Goal: Navigation & Orientation: Find specific page/section

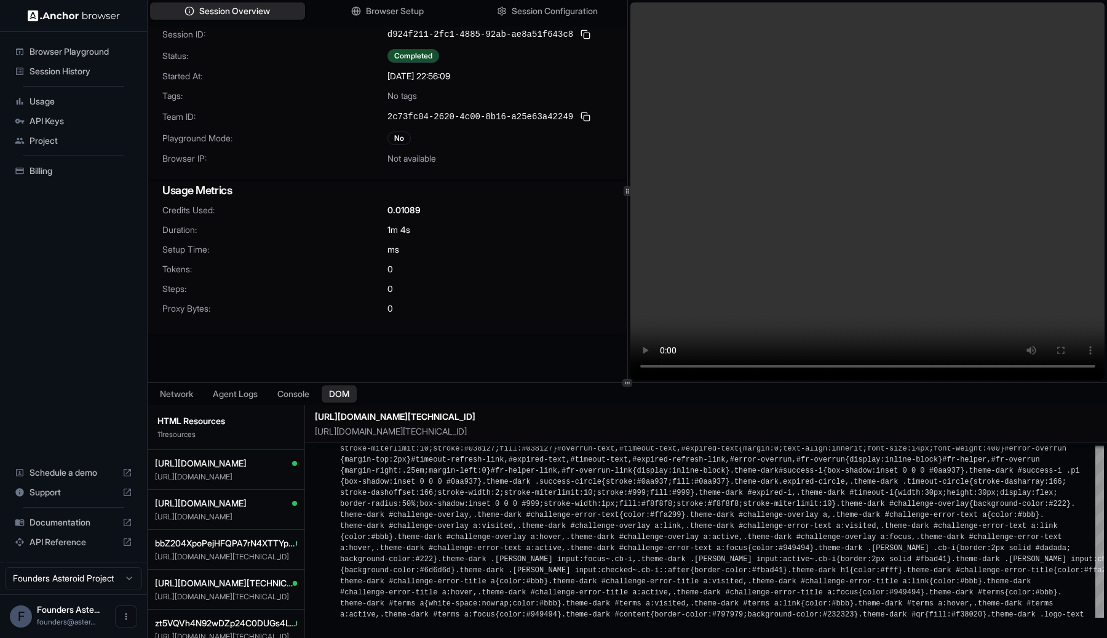
scroll to position [229, 0]
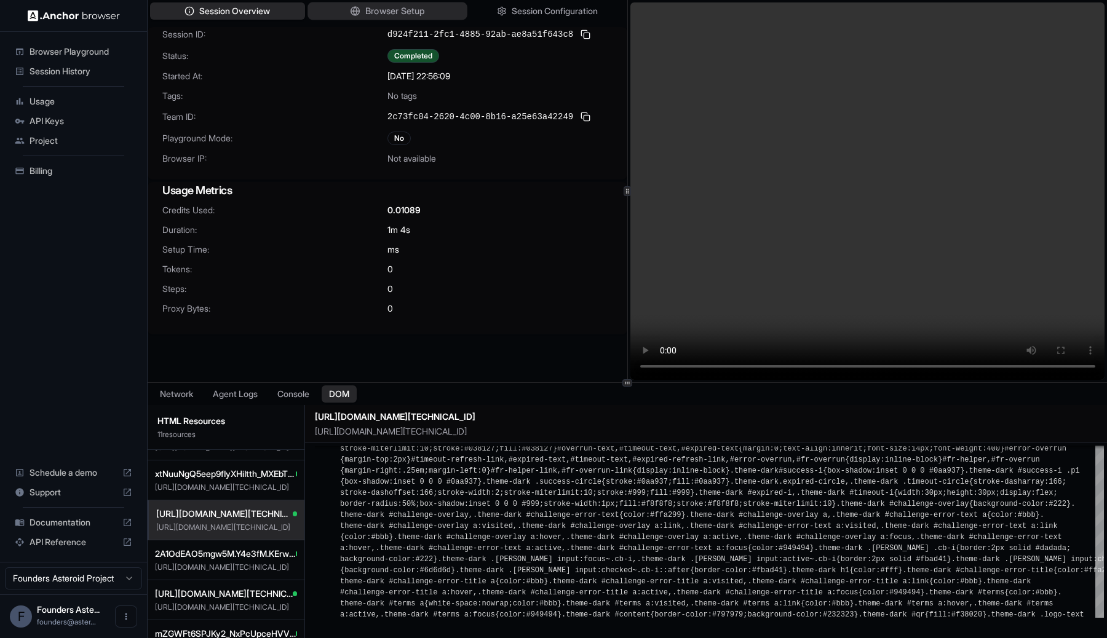
click at [397, 15] on span "Browser Setup" at bounding box center [395, 11] width 60 height 13
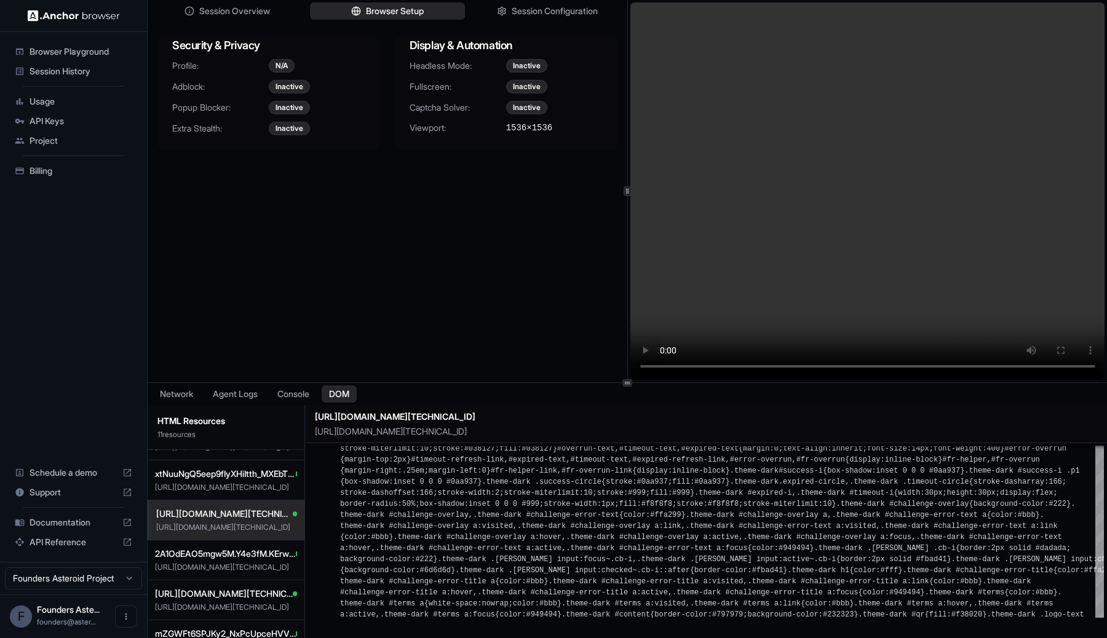
click at [421, 186] on div "Session Overview Browser Setup Session Configuration Security & Privacy Profile…" at bounding box center [388, 191] width 480 height 382
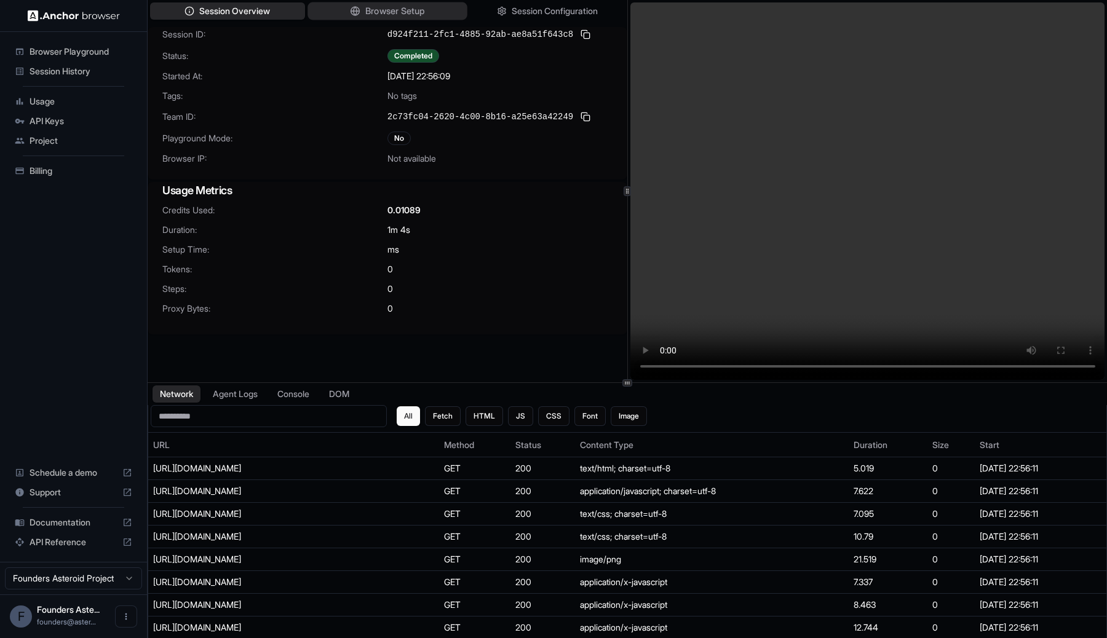
click at [397, 15] on span "Browser Setup" at bounding box center [395, 11] width 60 height 13
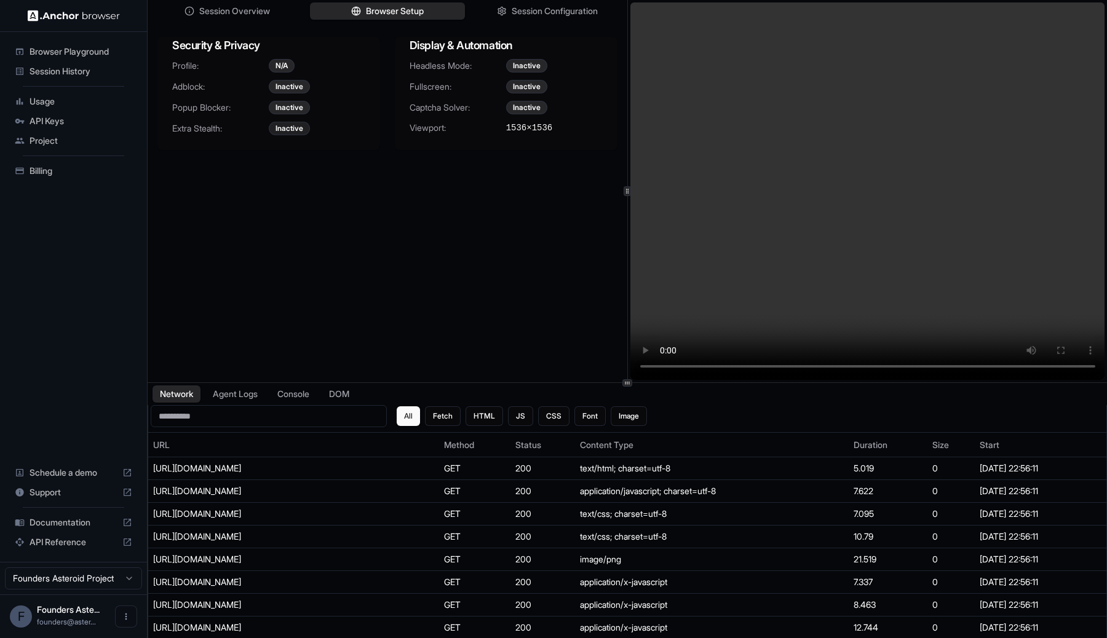
click at [286, 129] on div "Inactive" at bounding box center [289, 129] width 41 height 14
click at [229, 11] on span "Session Overview" at bounding box center [235, 11] width 73 height 13
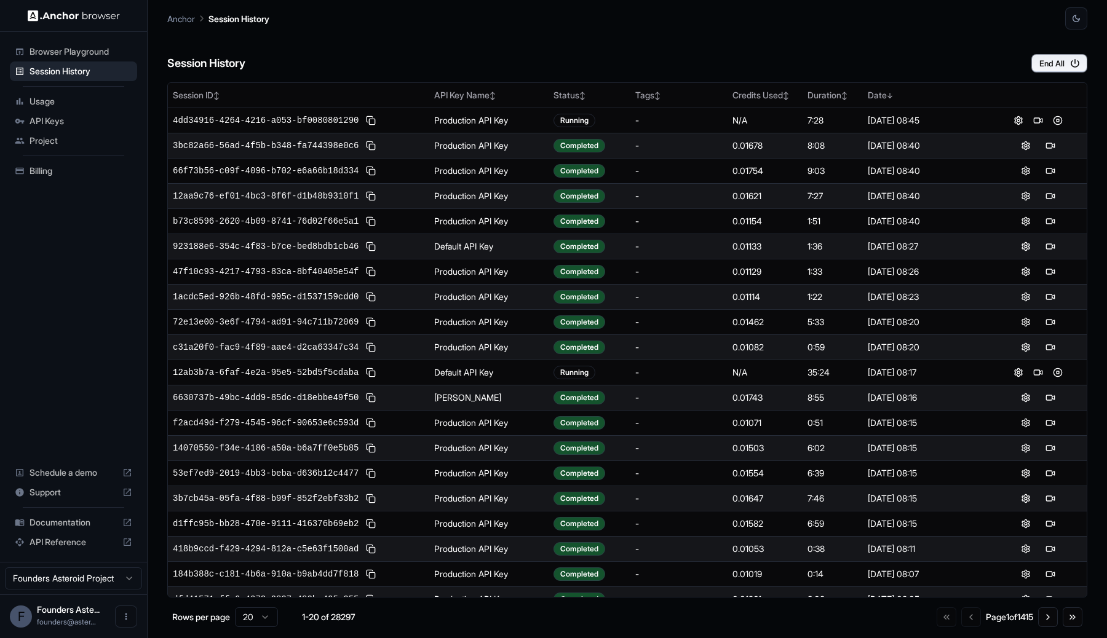
click at [764, 56] on div "Session History End All" at bounding box center [627, 51] width 920 height 43
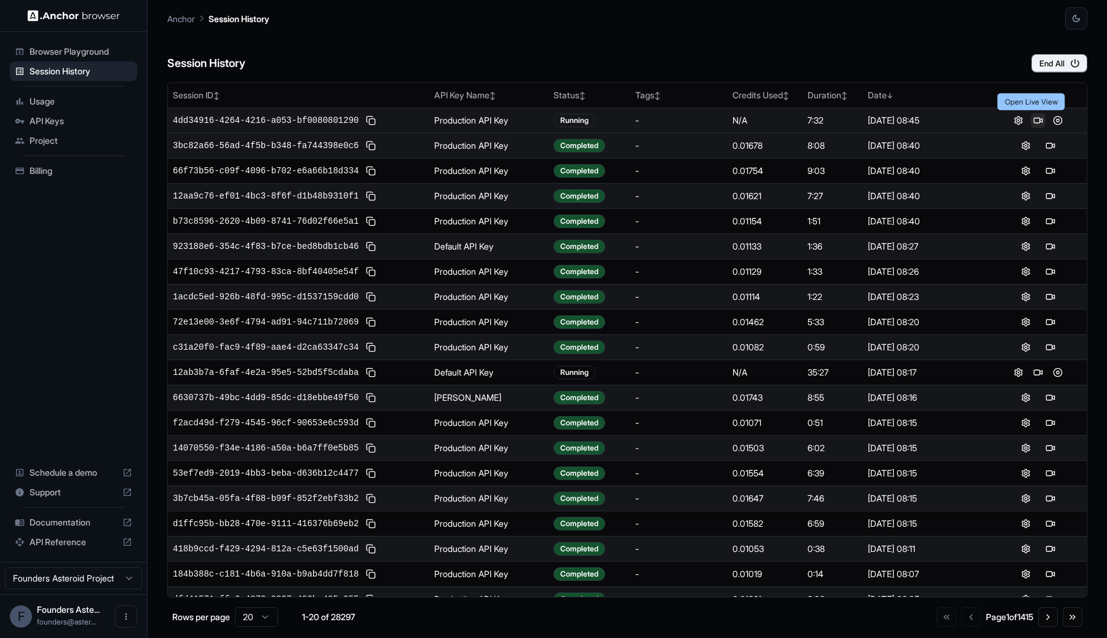
click at [1030, 119] on button at bounding box center [1037, 120] width 15 height 15
click at [1013, 121] on button at bounding box center [1018, 120] width 15 height 15
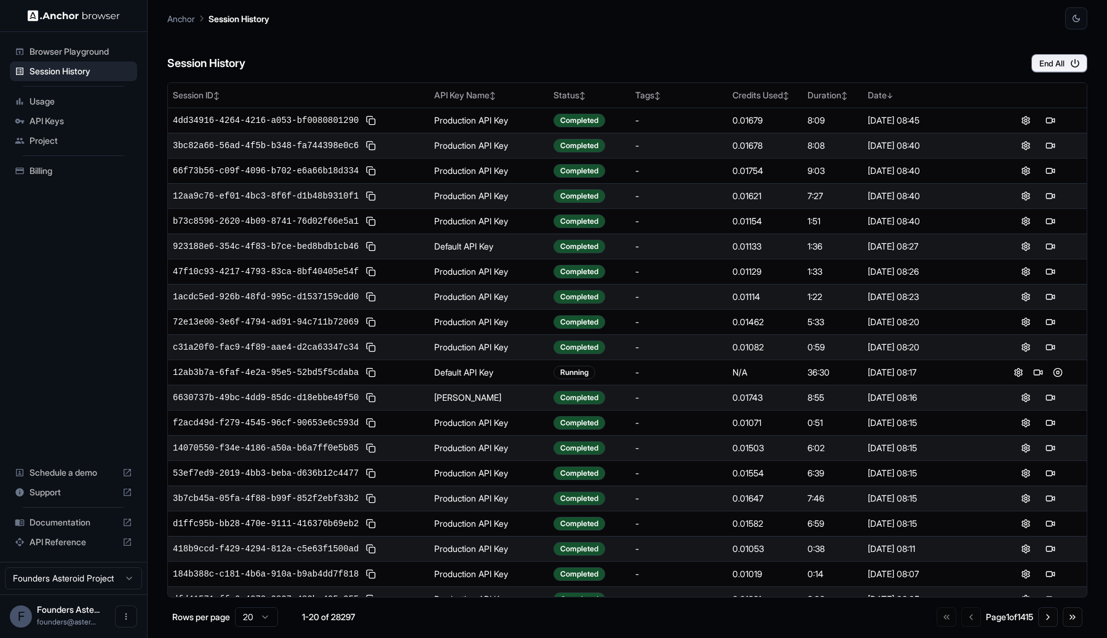
scroll to position [14, 0]
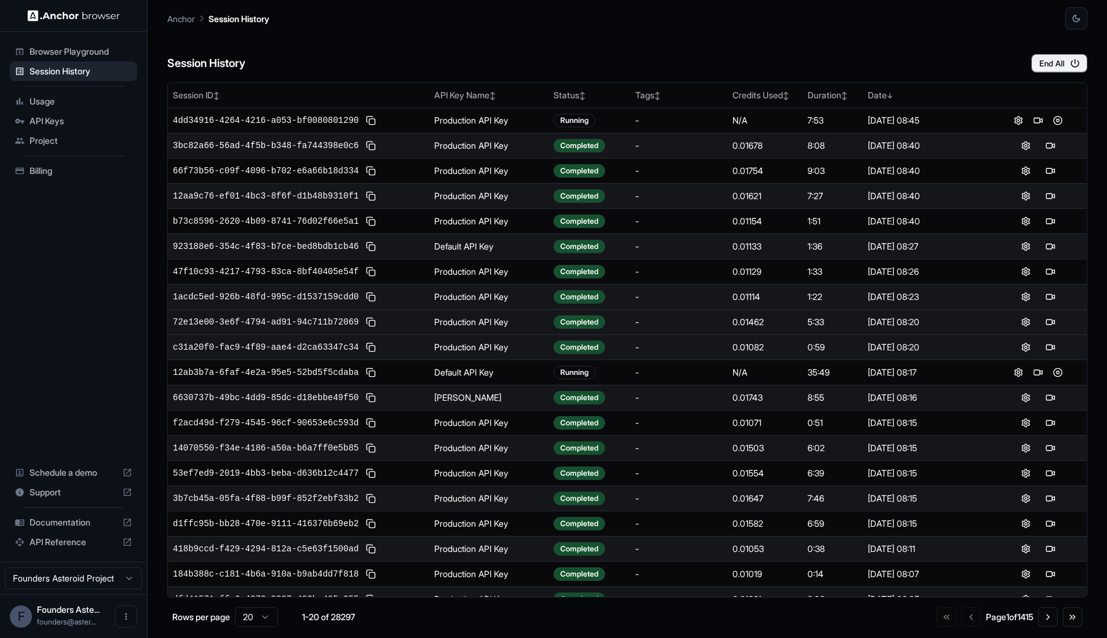
scroll to position [14, 0]
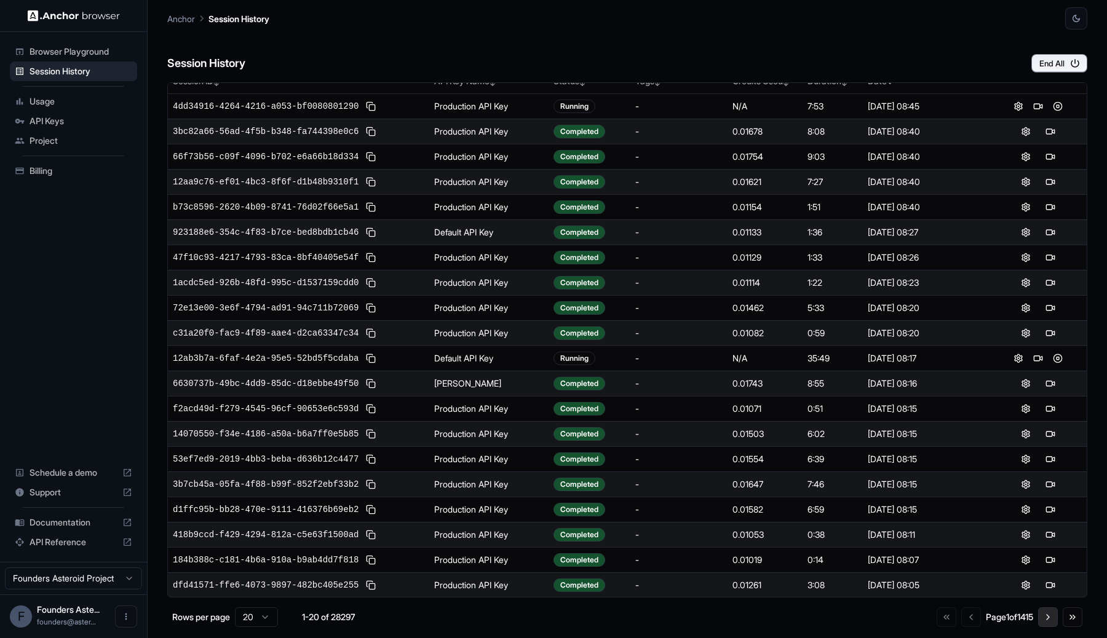
click at [1053, 619] on button "Go to next page" at bounding box center [1048, 617] width 20 height 20
click at [1043, 616] on button "Go to next page" at bounding box center [1048, 617] width 20 height 20
click at [1047, 622] on button "Go to next page" at bounding box center [1048, 617] width 20 height 20
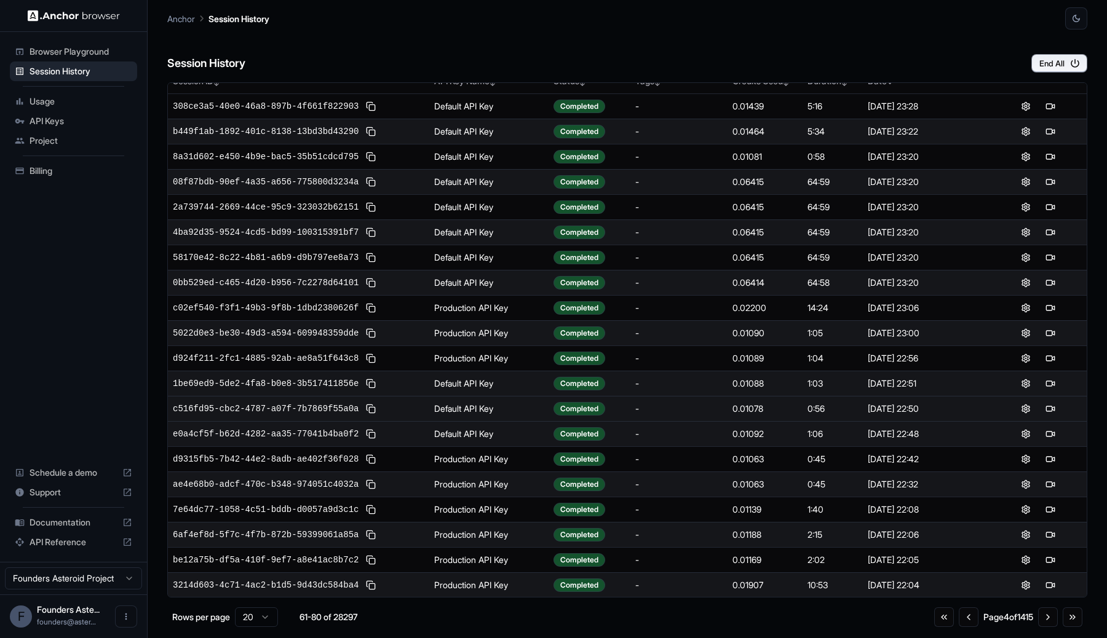
scroll to position [0, 0]
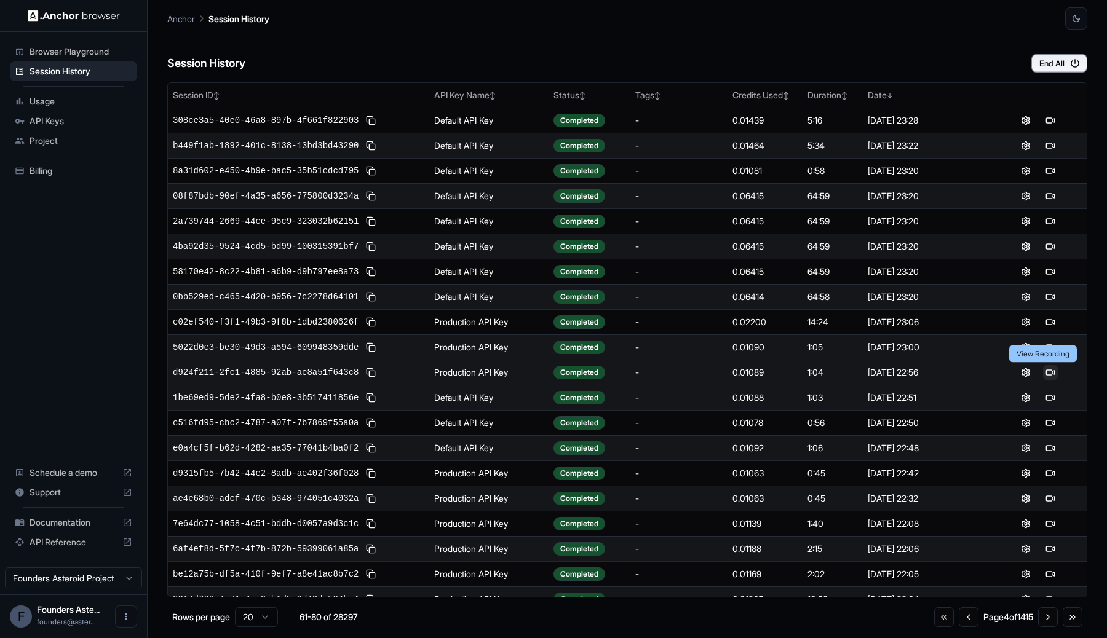
click at [1043, 372] on button at bounding box center [1050, 372] width 15 height 15
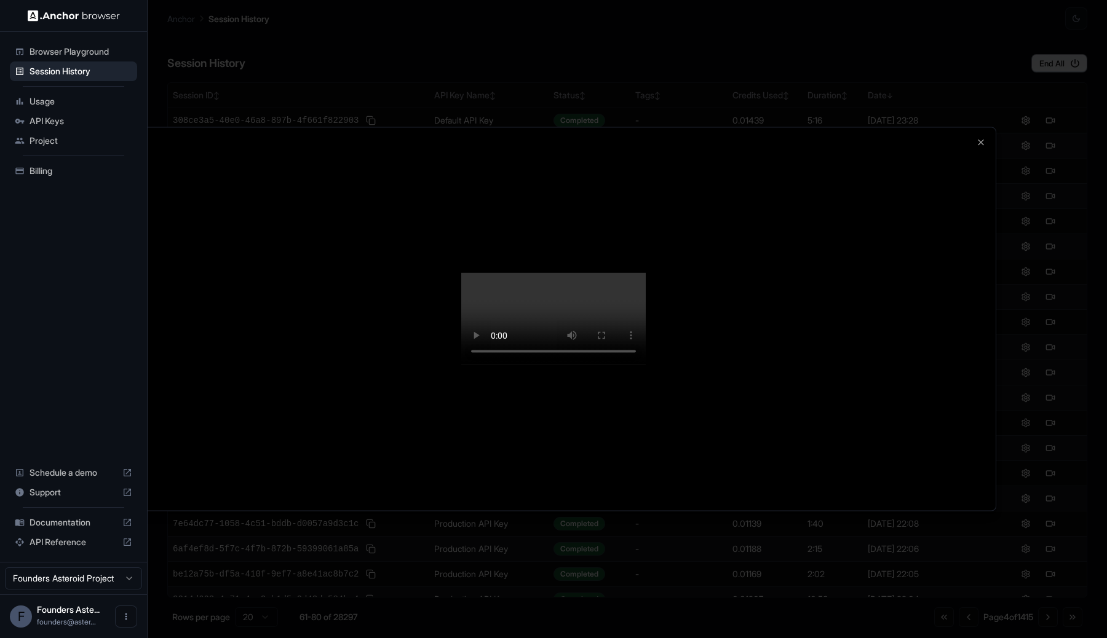
click at [984, 352] on div at bounding box center [553, 319] width 884 height 383
click at [959, 365] on div at bounding box center [553, 319] width 884 height 383
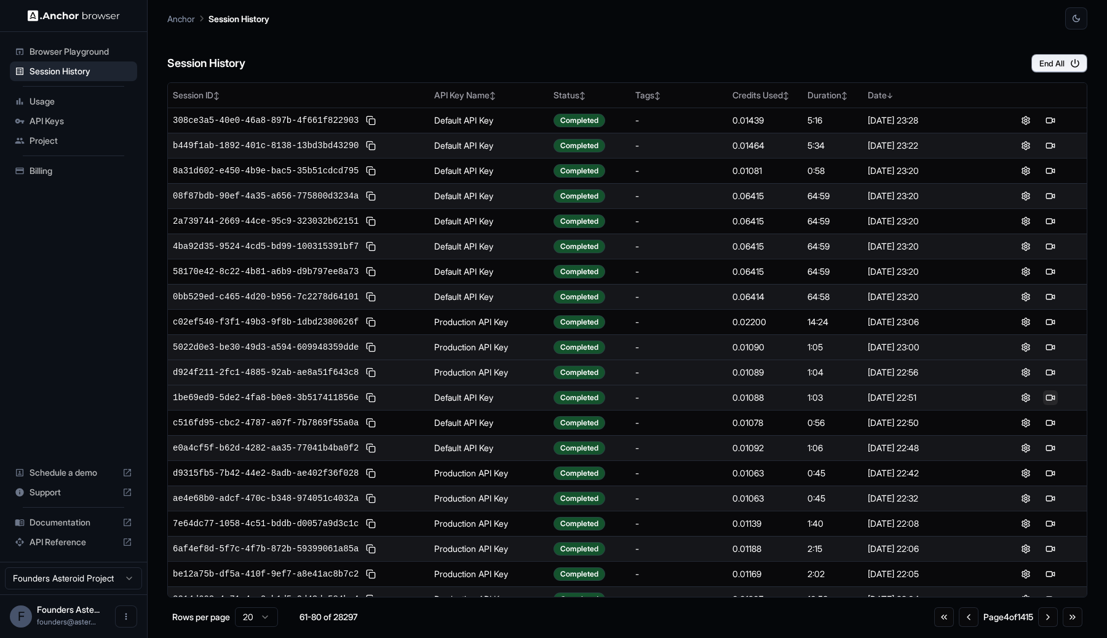
click at [1043, 402] on button at bounding box center [1050, 397] width 15 height 15
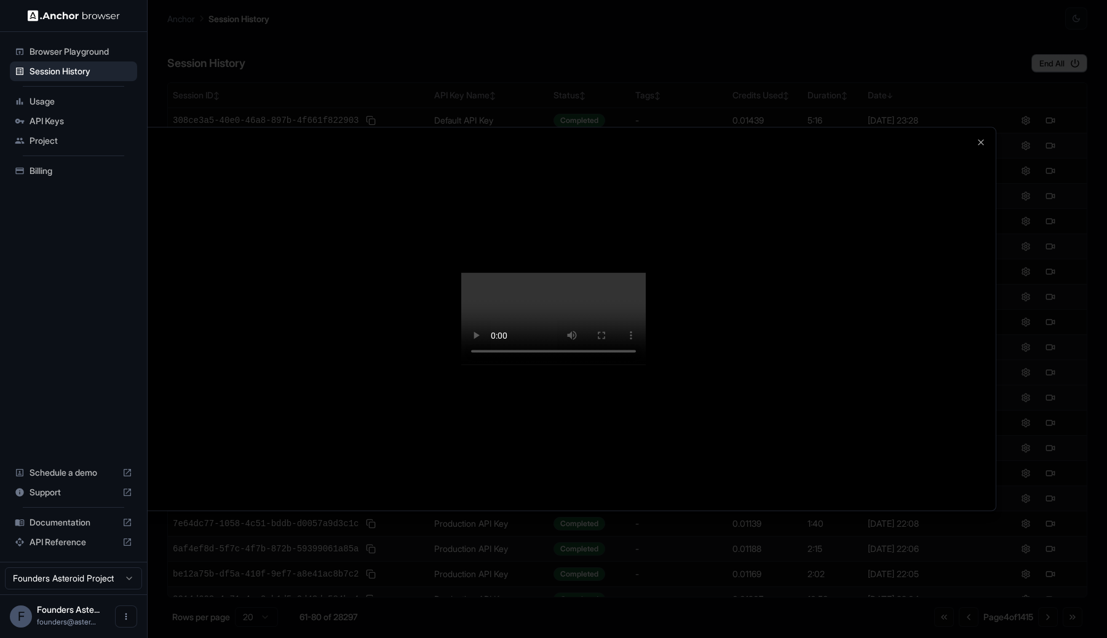
click at [1080, 430] on div at bounding box center [553, 319] width 1107 height 638
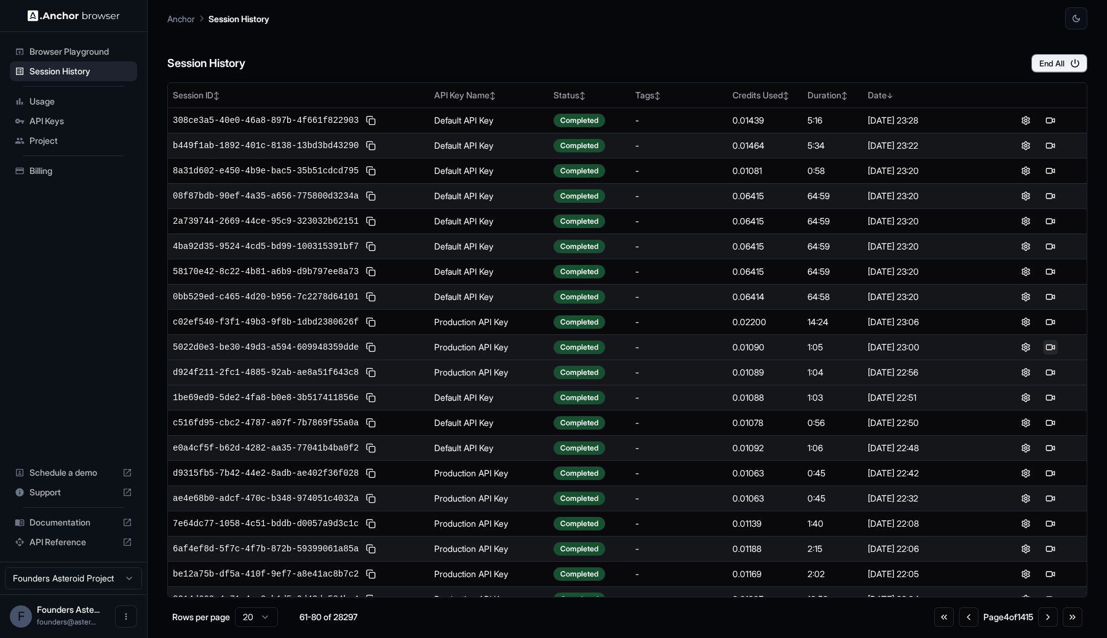
click at [1043, 344] on button at bounding box center [1050, 347] width 15 height 15
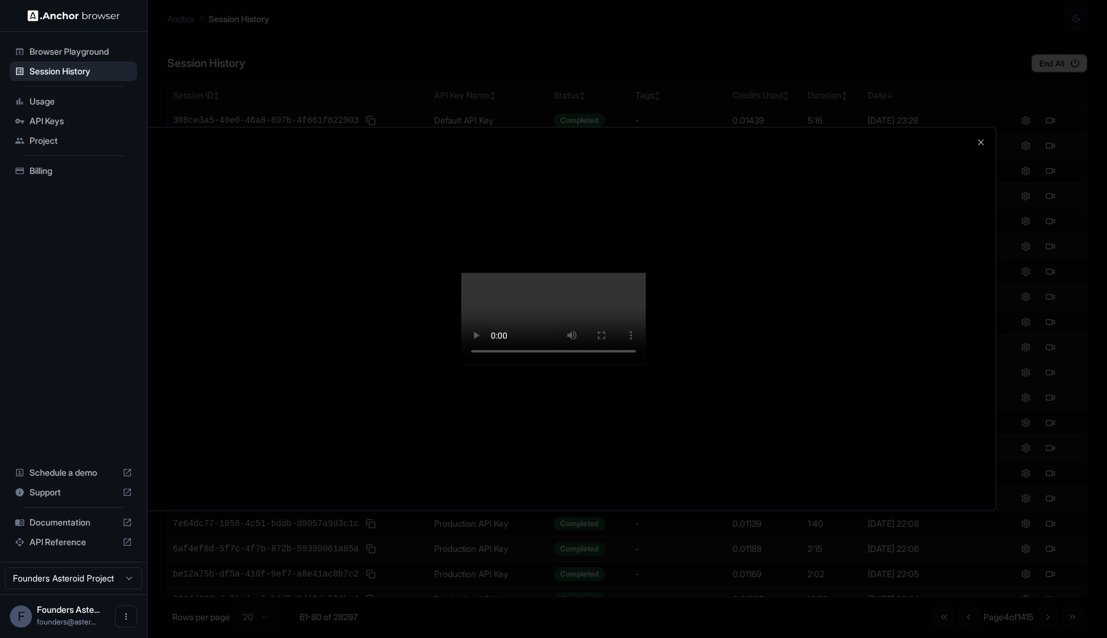
click at [983, 378] on div at bounding box center [553, 319] width 884 height 383
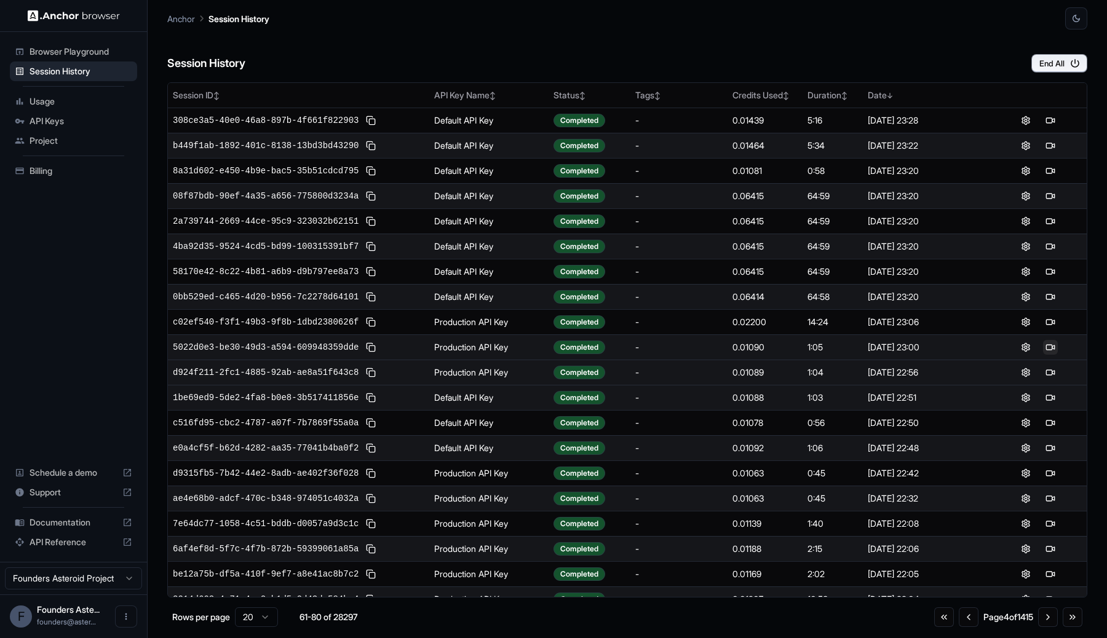
click at [1043, 347] on button at bounding box center [1050, 347] width 15 height 15
click at [1019, 347] on button at bounding box center [1025, 347] width 15 height 15
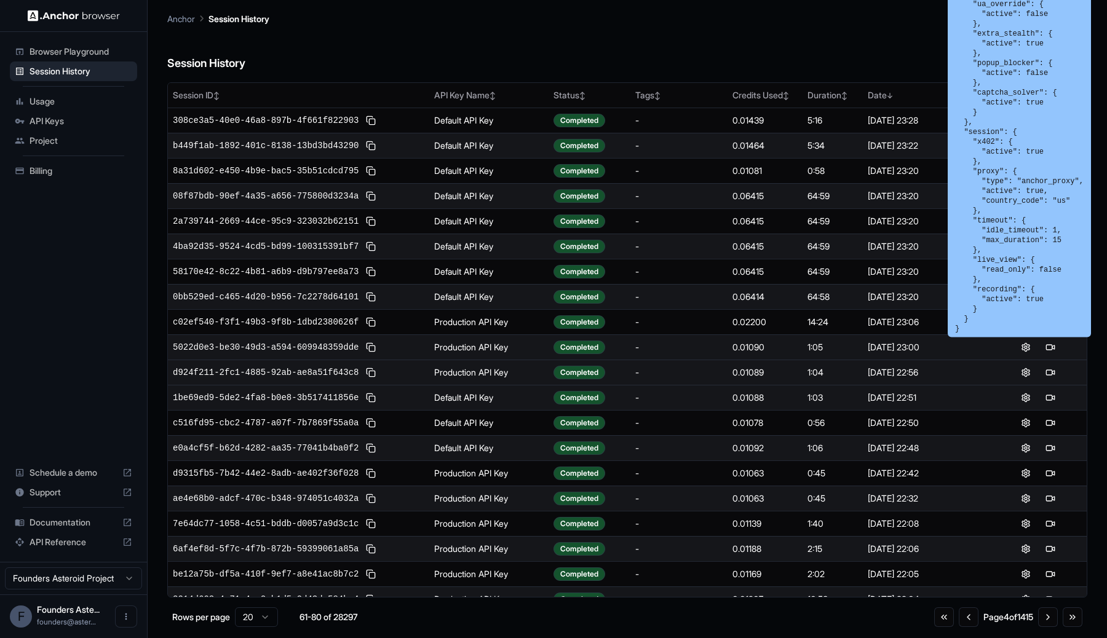
click at [798, 53] on div "Session History End All" at bounding box center [627, 51] width 920 height 43
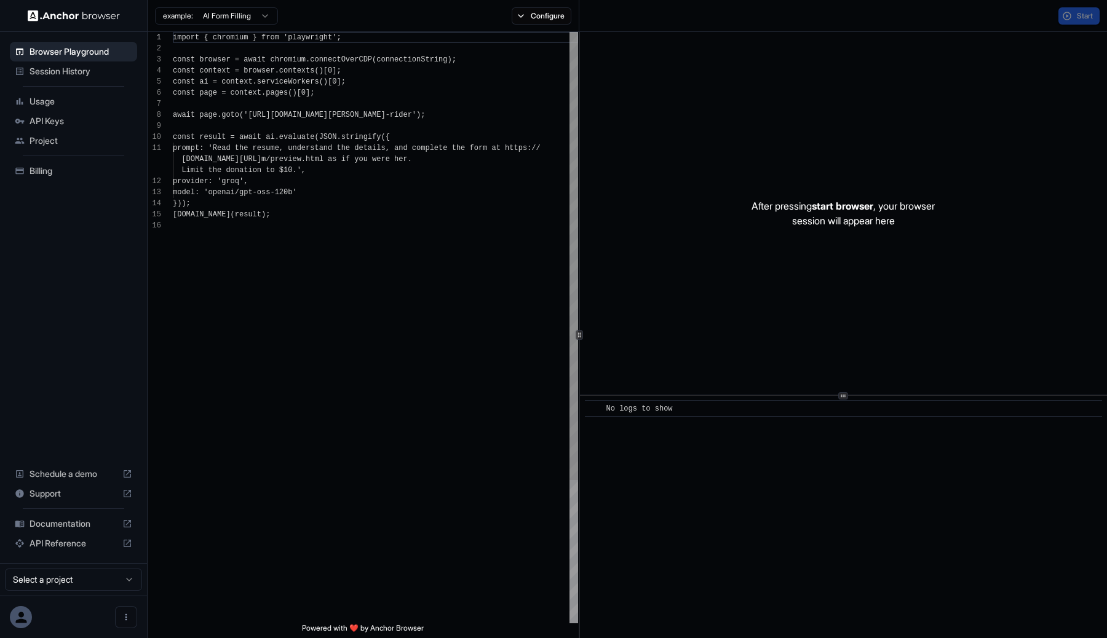
scroll to position [111, 0]
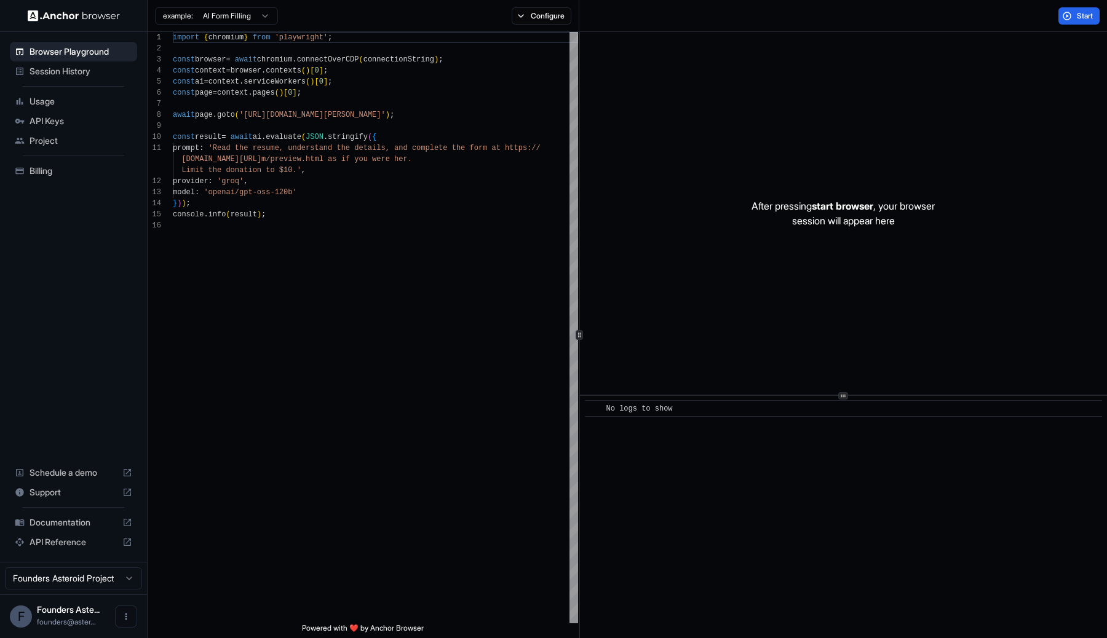
click at [55, 546] on span "API Reference" at bounding box center [74, 542] width 88 height 12
